Goal: Task Accomplishment & Management: Use online tool/utility

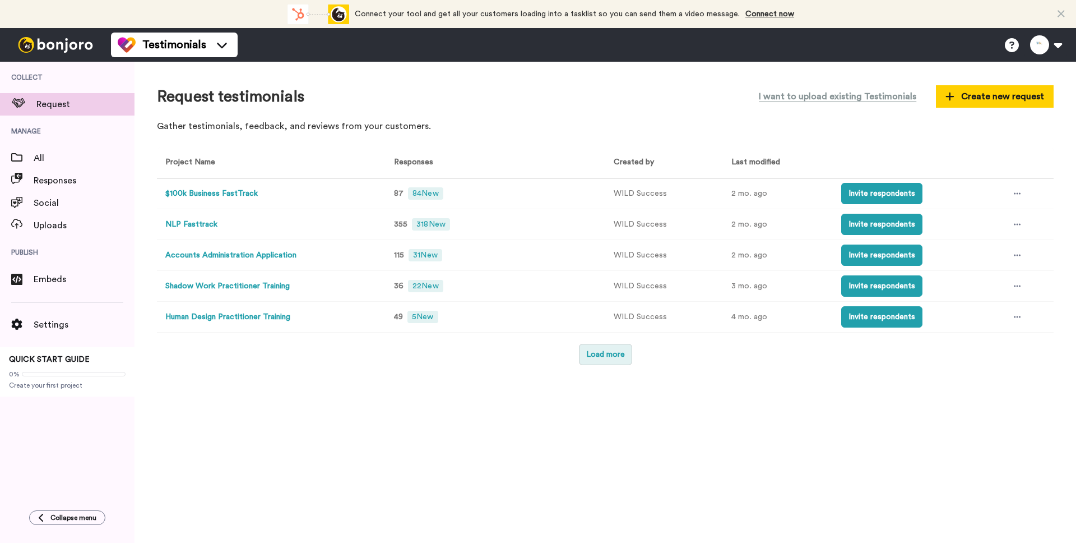
click at [622, 354] on button "Load more" at bounding box center [605, 354] width 53 height 21
click at [599, 362] on button "Load more" at bounding box center [605, 354] width 53 height 21
click at [604, 363] on button "Load more" at bounding box center [605, 354] width 53 height 21
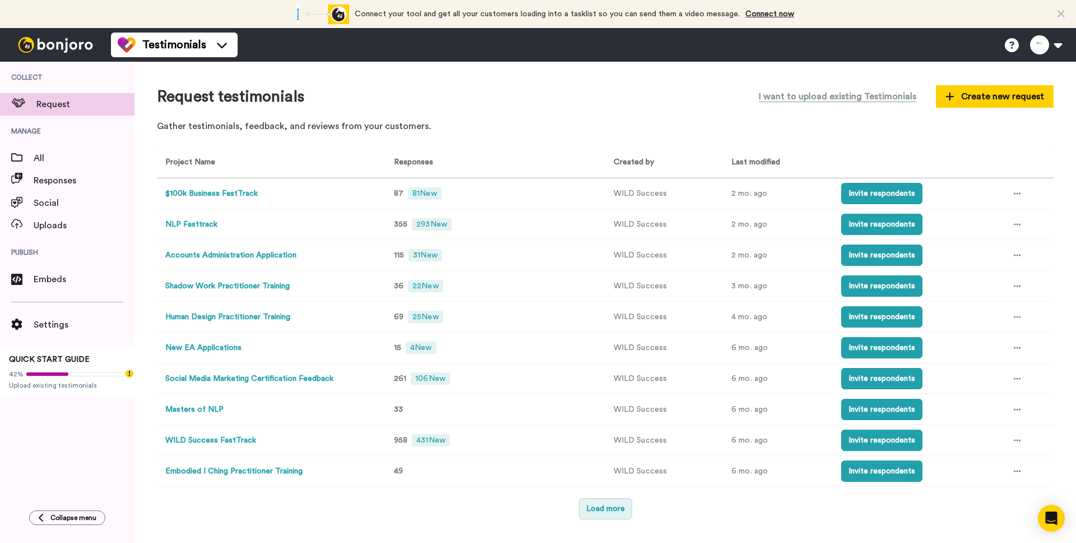
click at [607, 499] on button "Load more" at bounding box center [605, 508] width 53 height 21
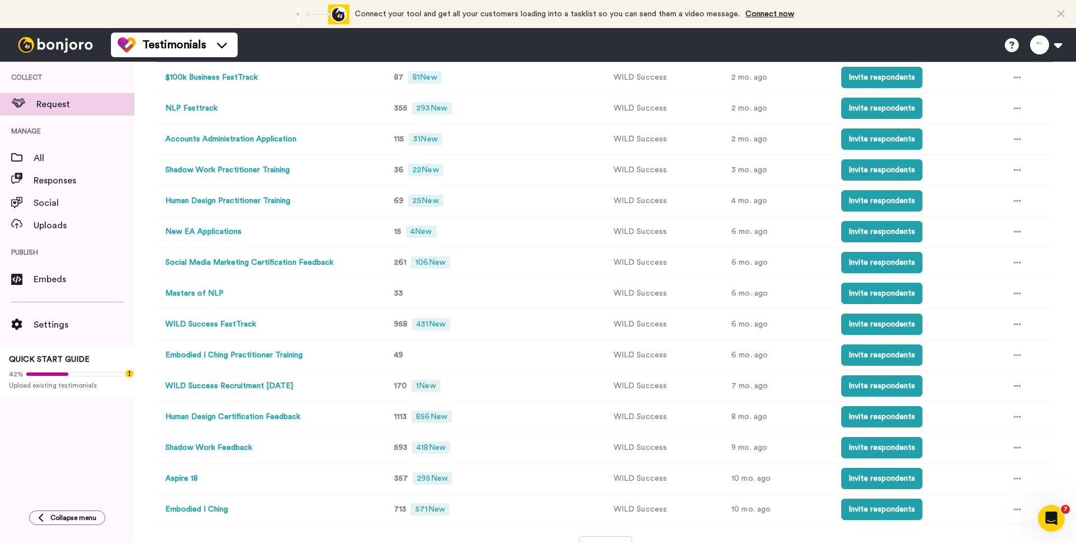
scroll to position [131, 0]
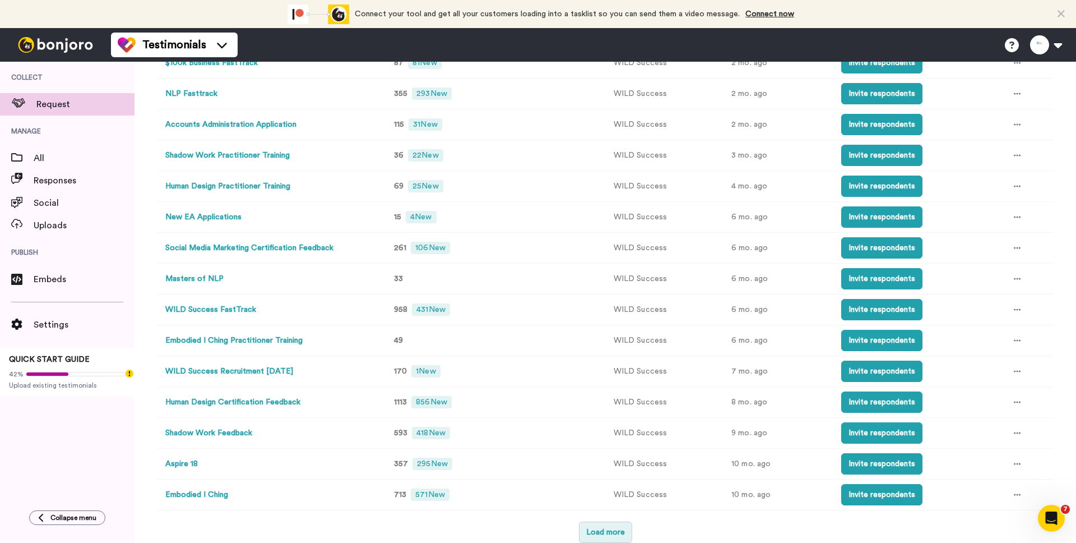
click at [614, 530] on button "Load more" at bounding box center [605, 531] width 53 height 21
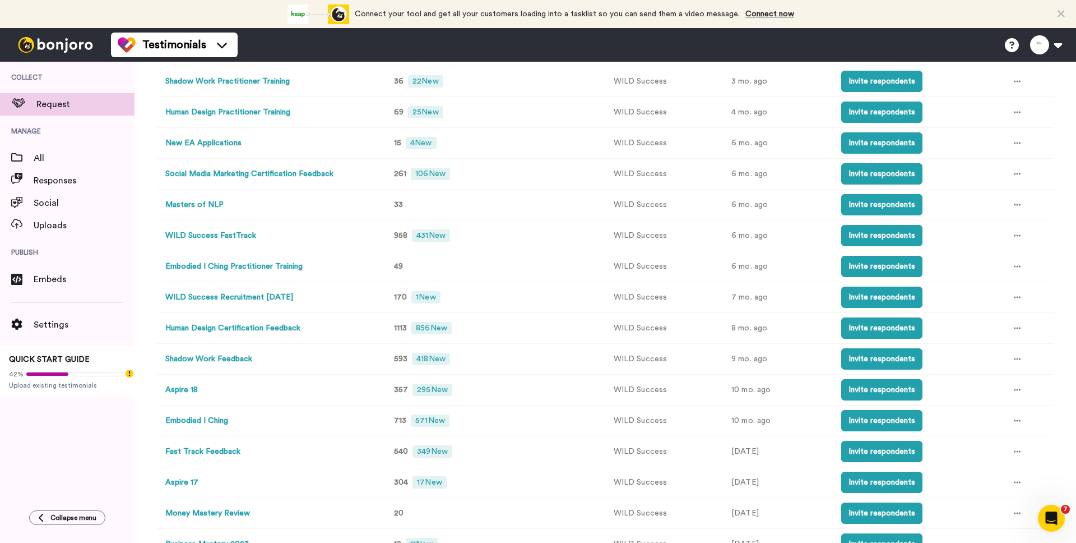
scroll to position [200, 0]
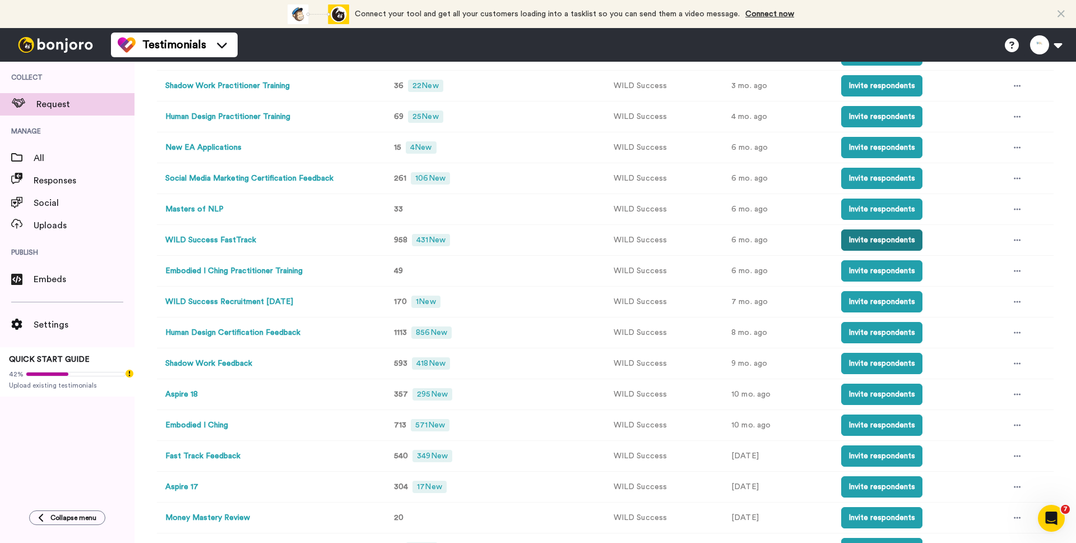
click at [858, 242] on button "Invite respondents" at bounding box center [881, 239] width 81 height 21
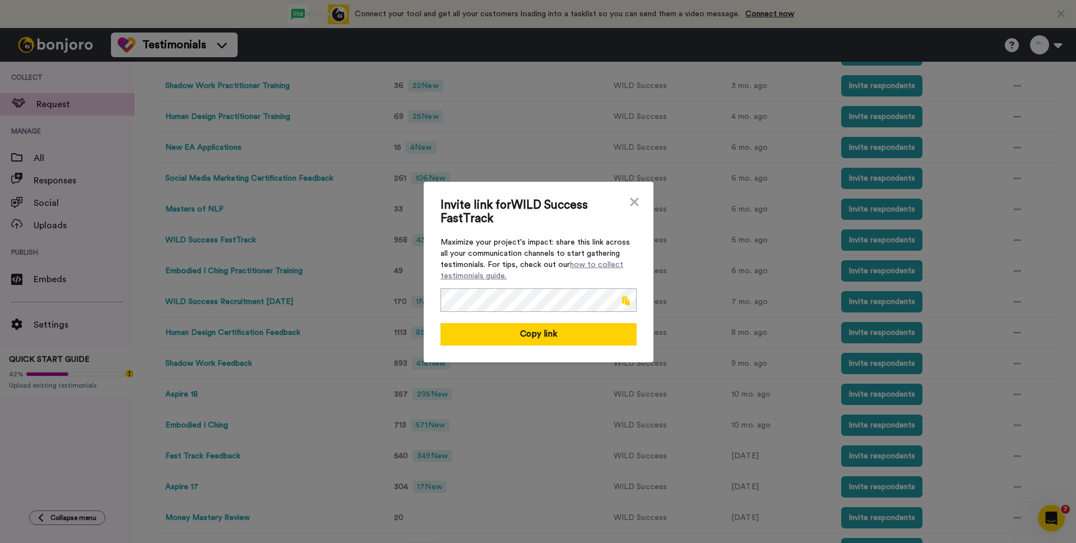
click at [623, 300] on span at bounding box center [626, 300] width 8 height 9
click at [636, 204] on icon at bounding box center [634, 201] width 11 height 13
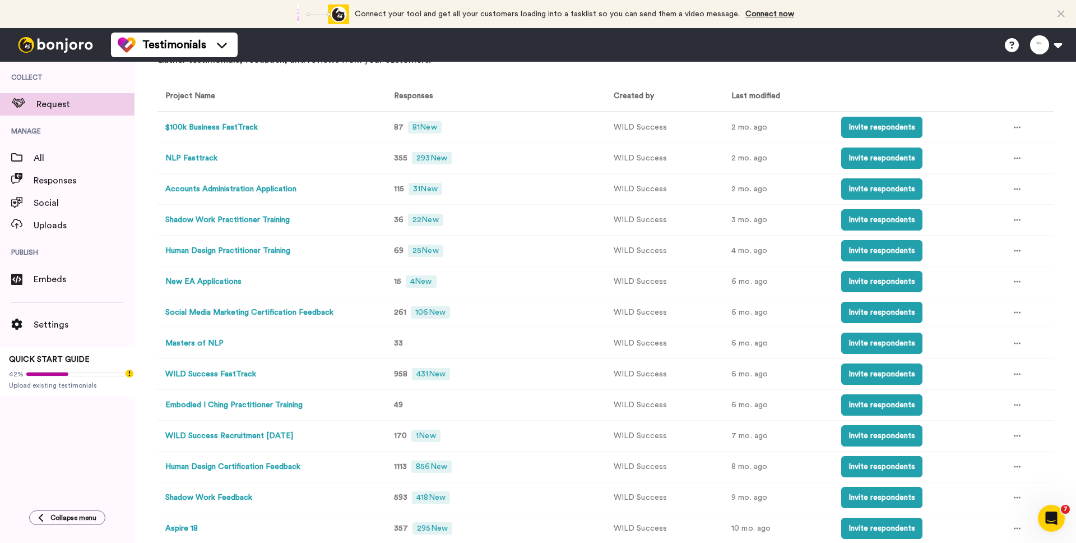
scroll to position [62, 0]
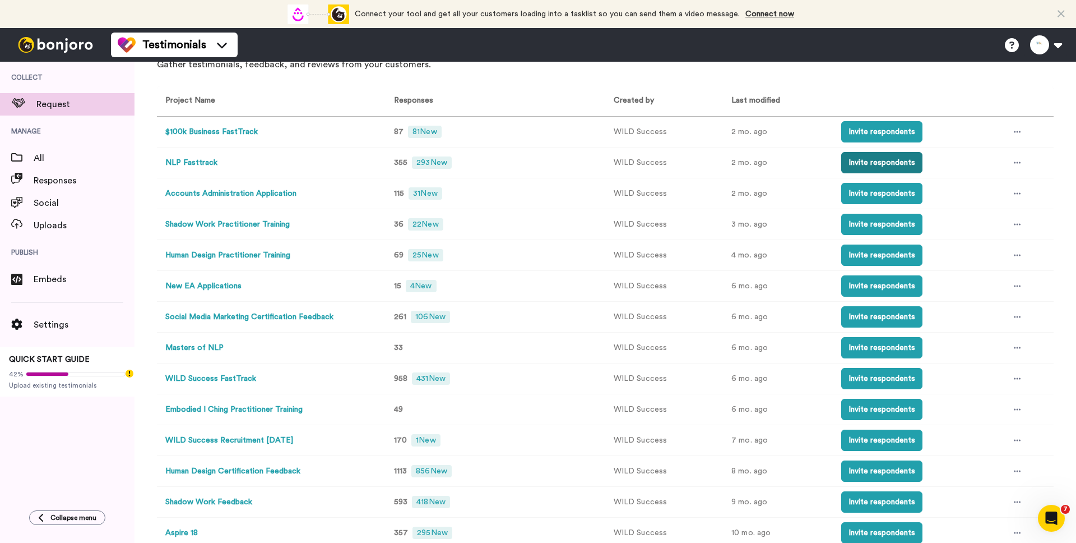
click at [882, 161] on button "Invite respondents" at bounding box center [881, 162] width 81 height 21
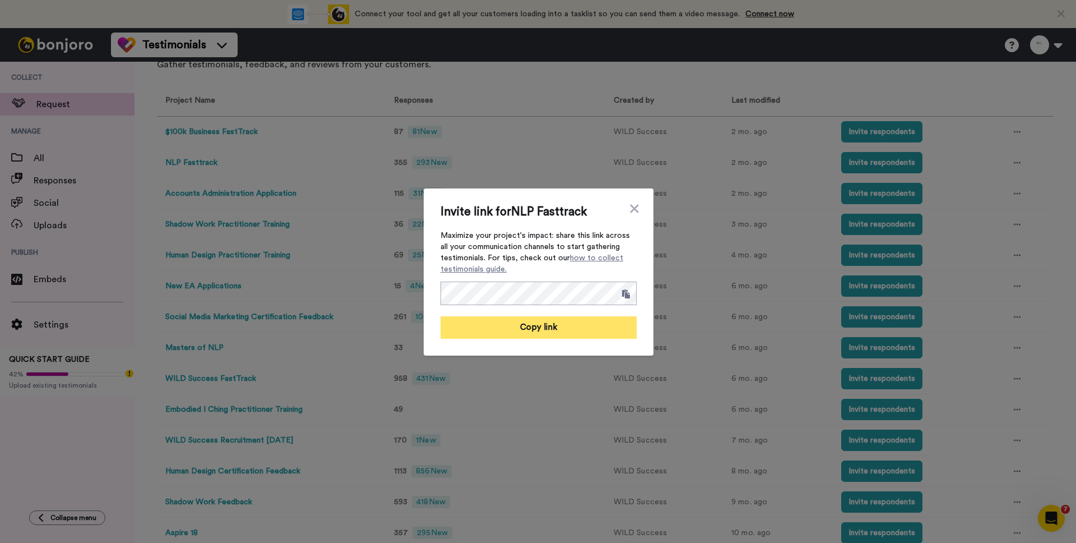
click at [555, 321] on button "Copy link" at bounding box center [539, 327] width 196 height 22
